Goal: Information Seeking & Learning: Learn about a topic

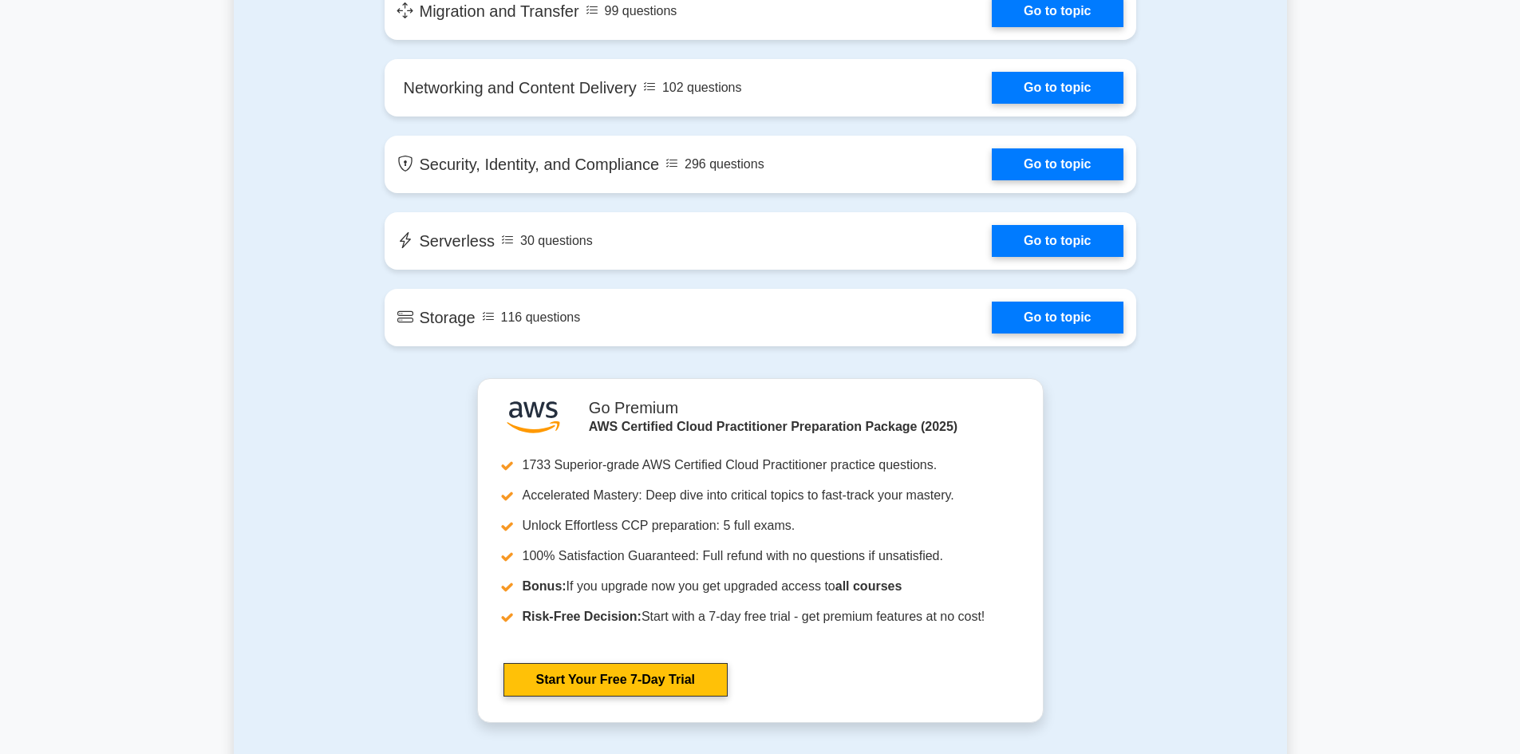
scroll to position [2119, 0]
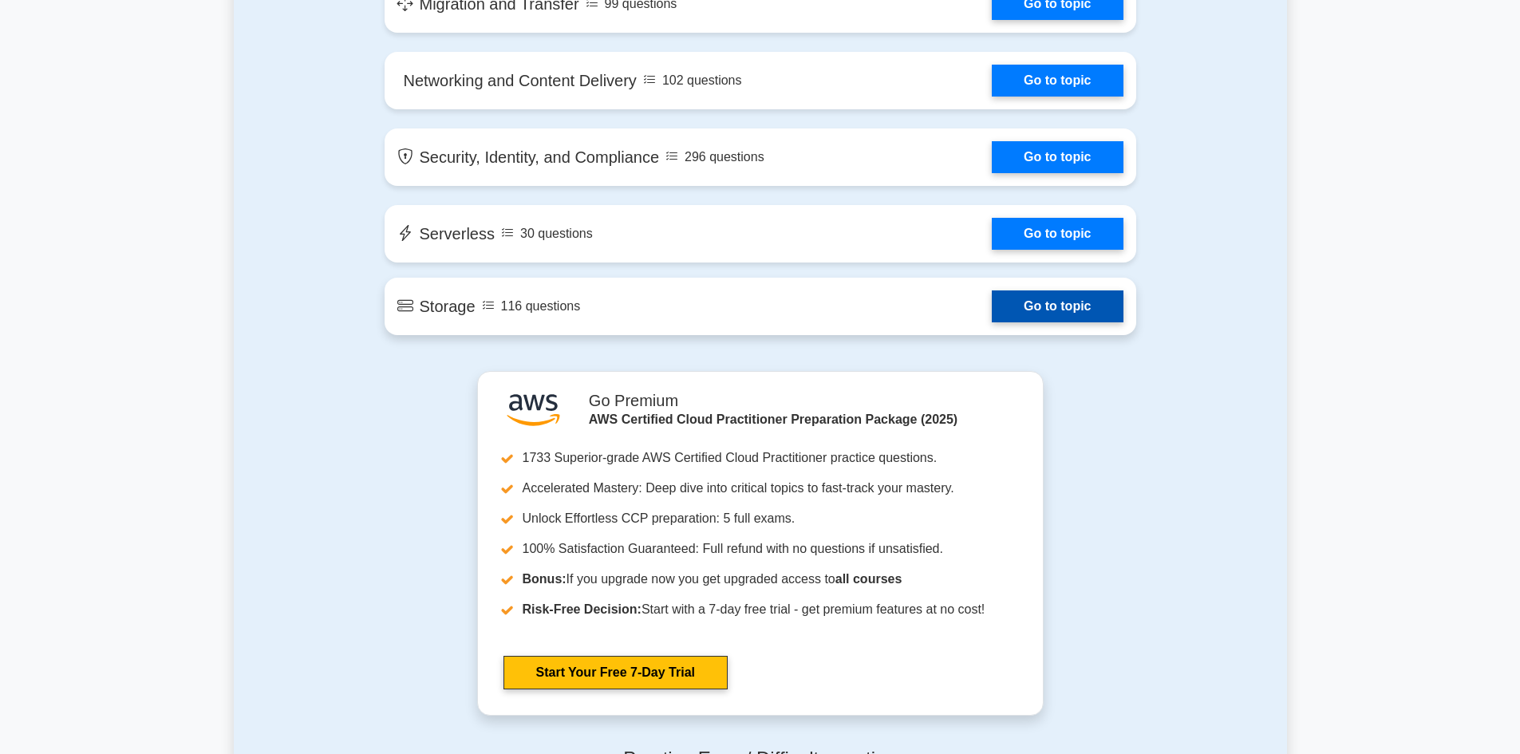
click at [1084, 312] on link "Go to topic" at bounding box center [1057, 306] width 131 height 32
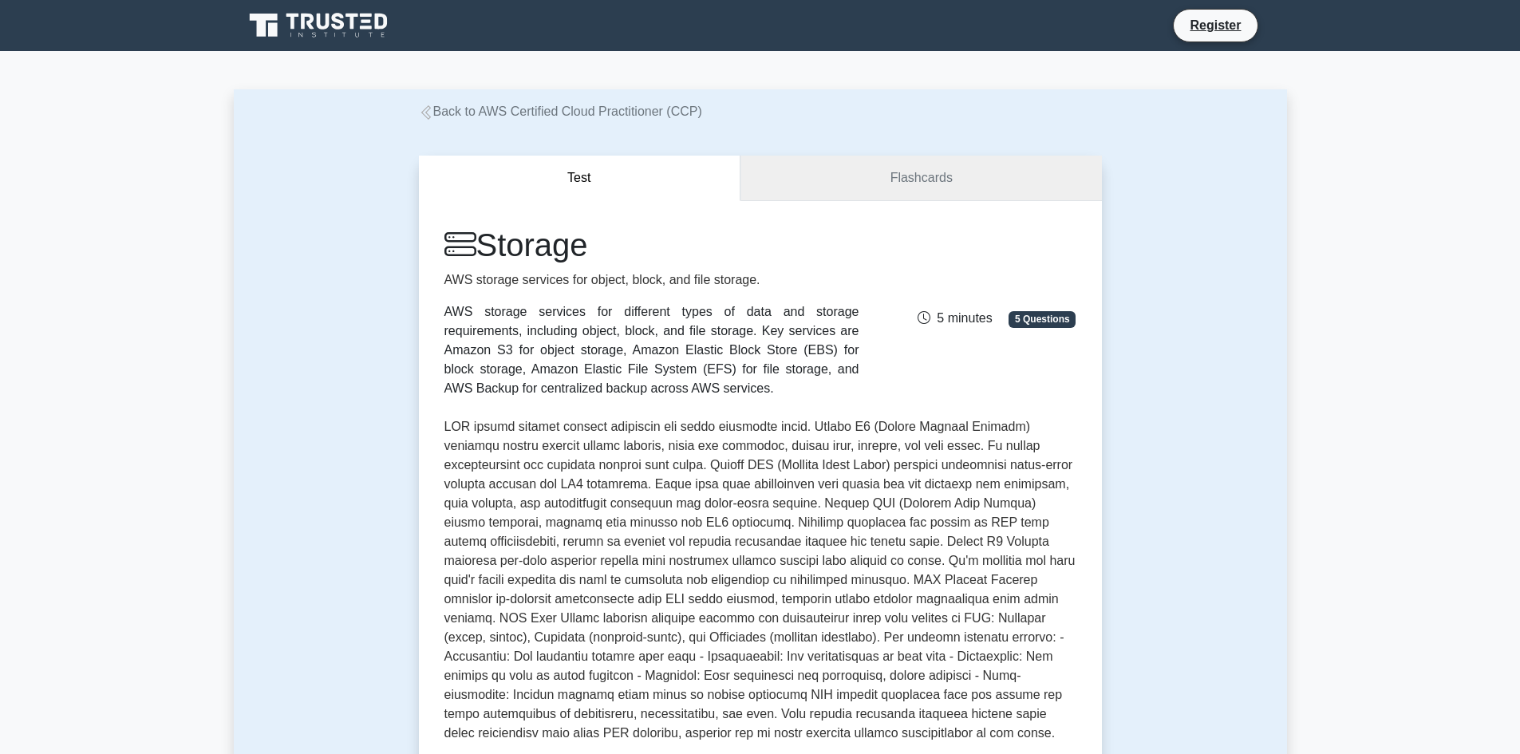
click at [893, 189] on link "Flashcards" at bounding box center [920, 178] width 361 height 45
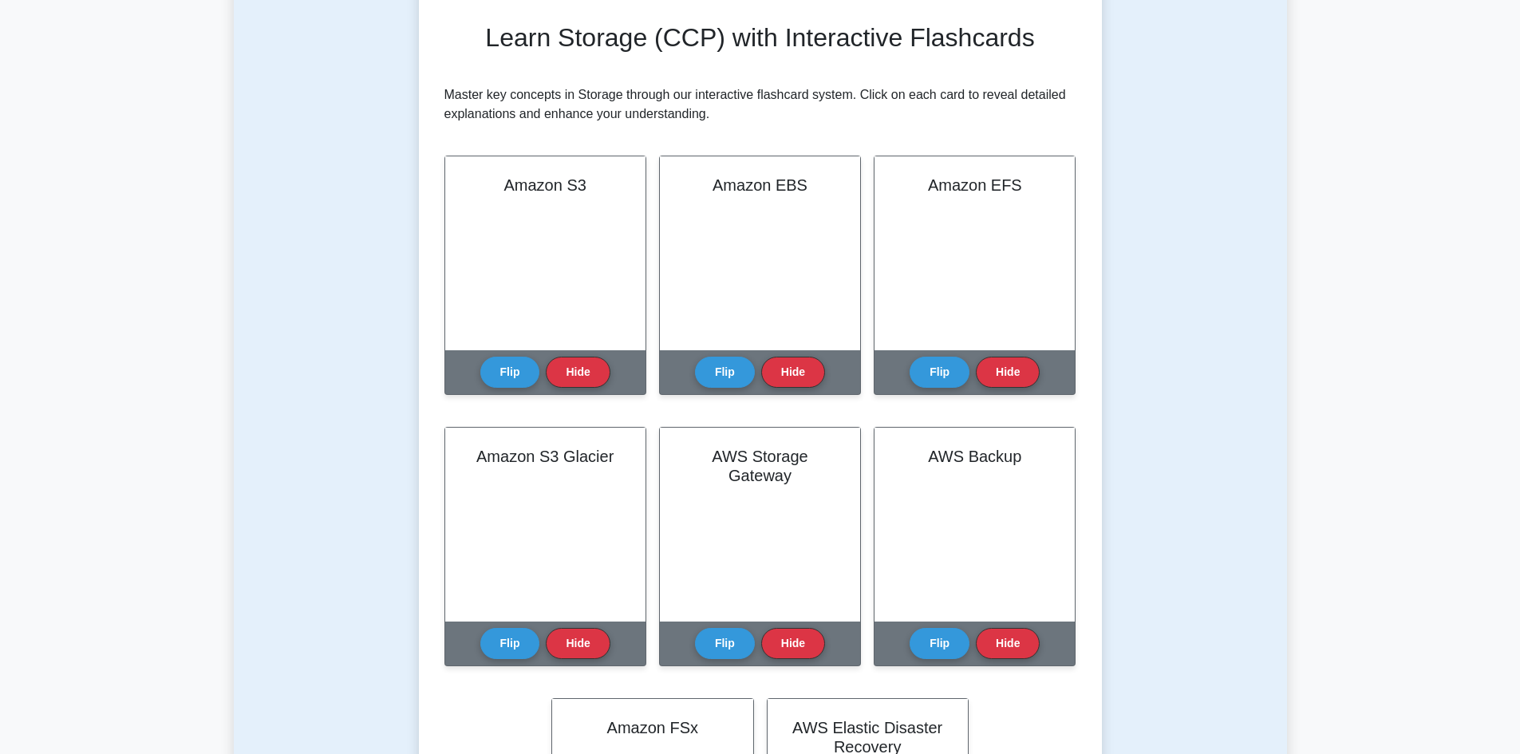
scroll to position [232, 0]
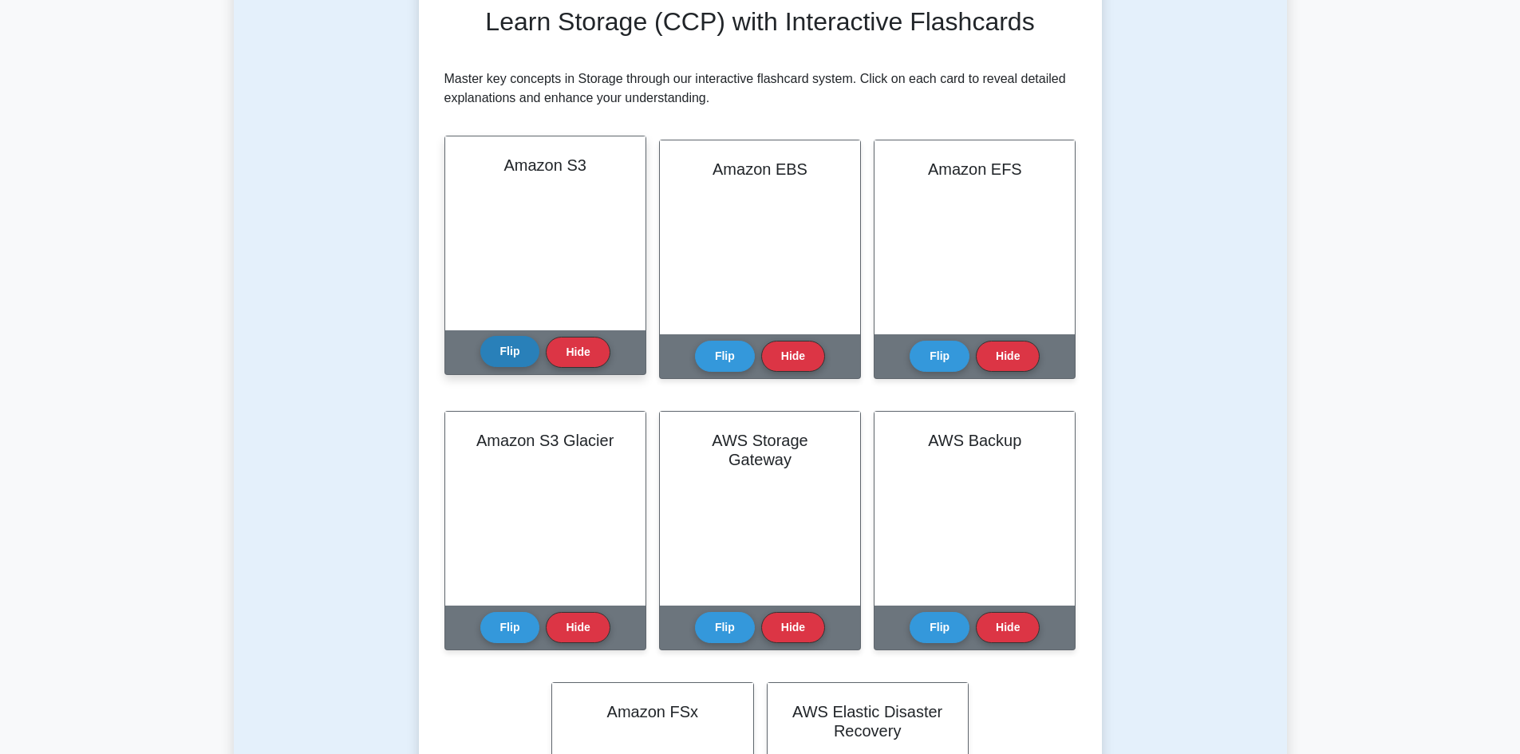
click at [507, 357] on button "Flip" at bounding box center [510, 351] width 60 height 31
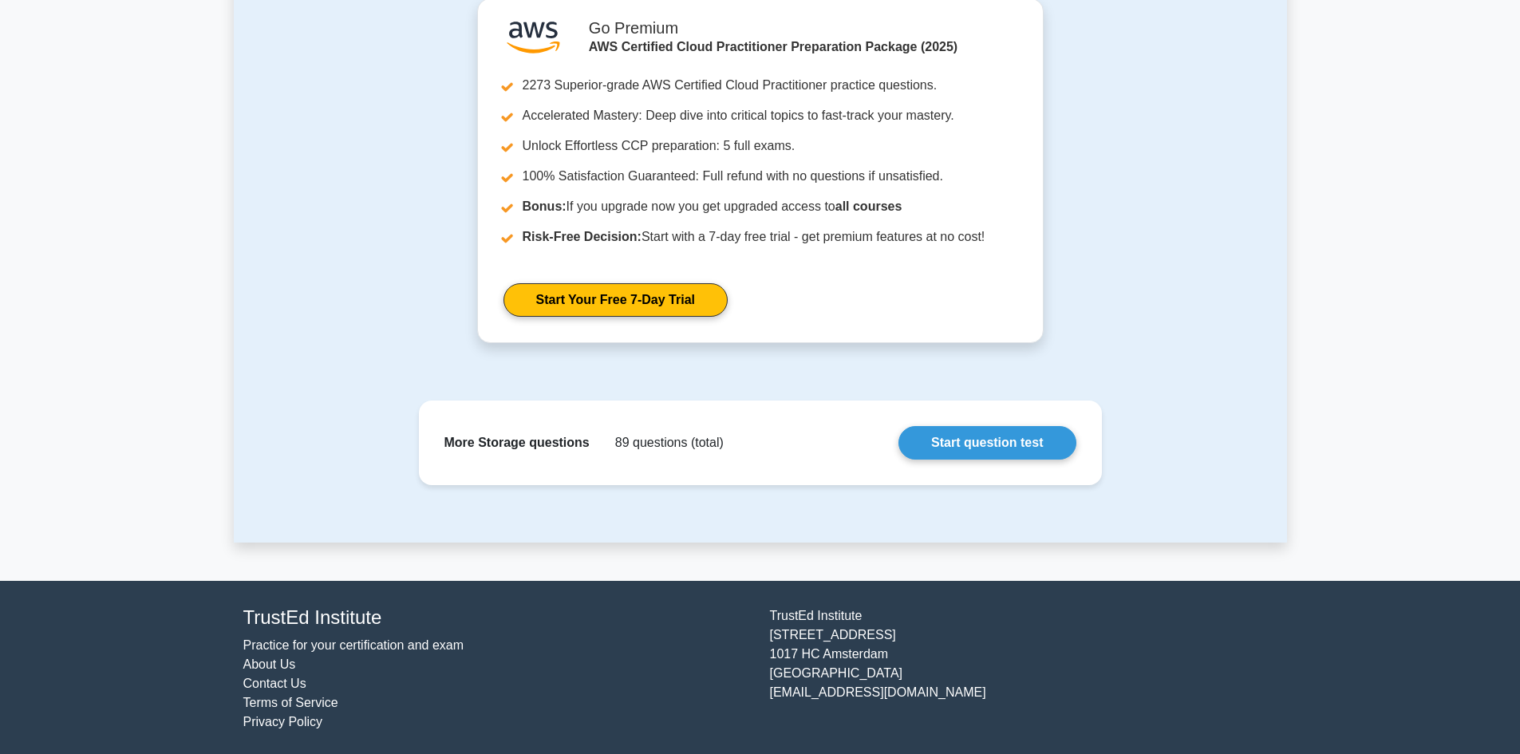
scroll to position [1258, 0]
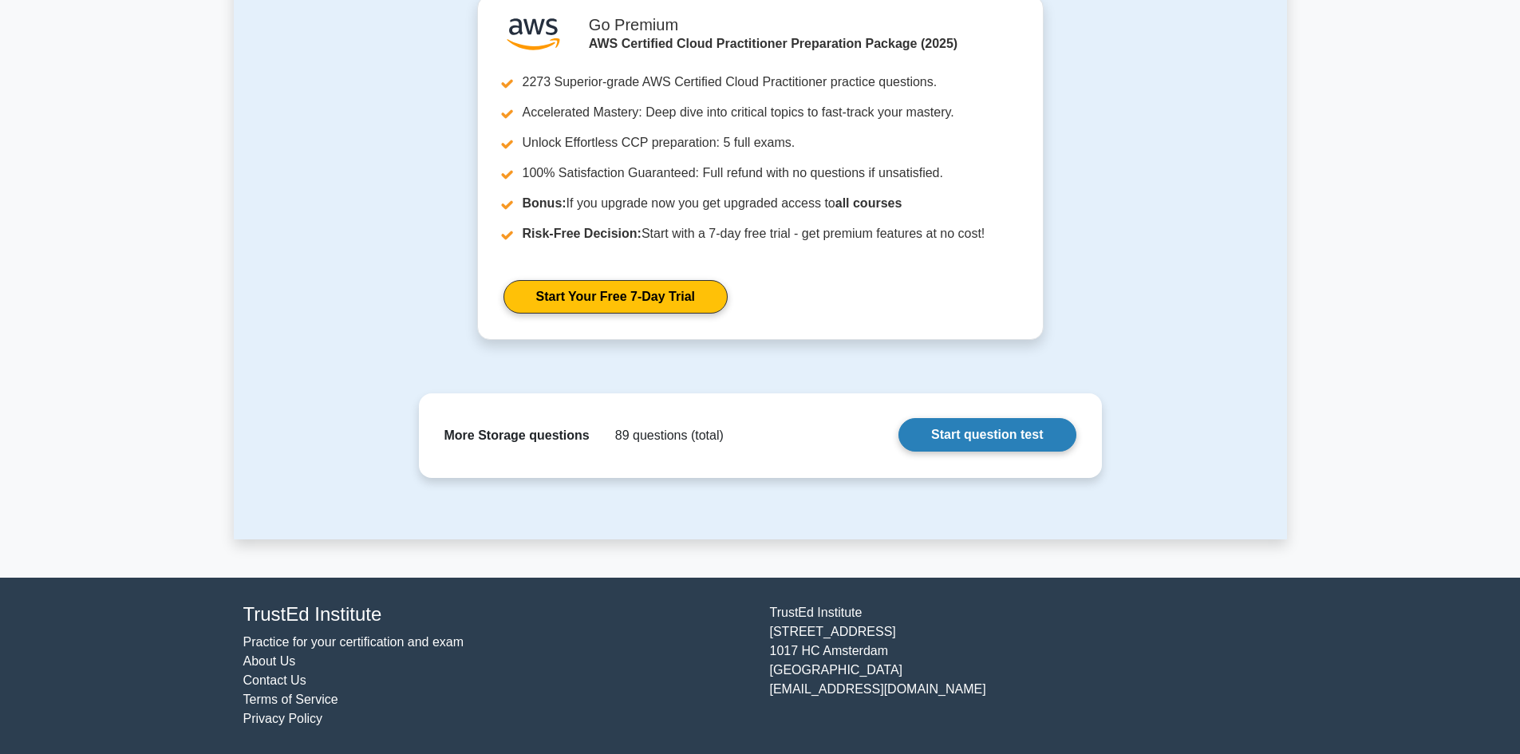
click at [995, 447] on link "Start question test" at bounding box center [986, 435] width 177 height 34
